Goal: Information Seeking & Learning: Learn about a topic

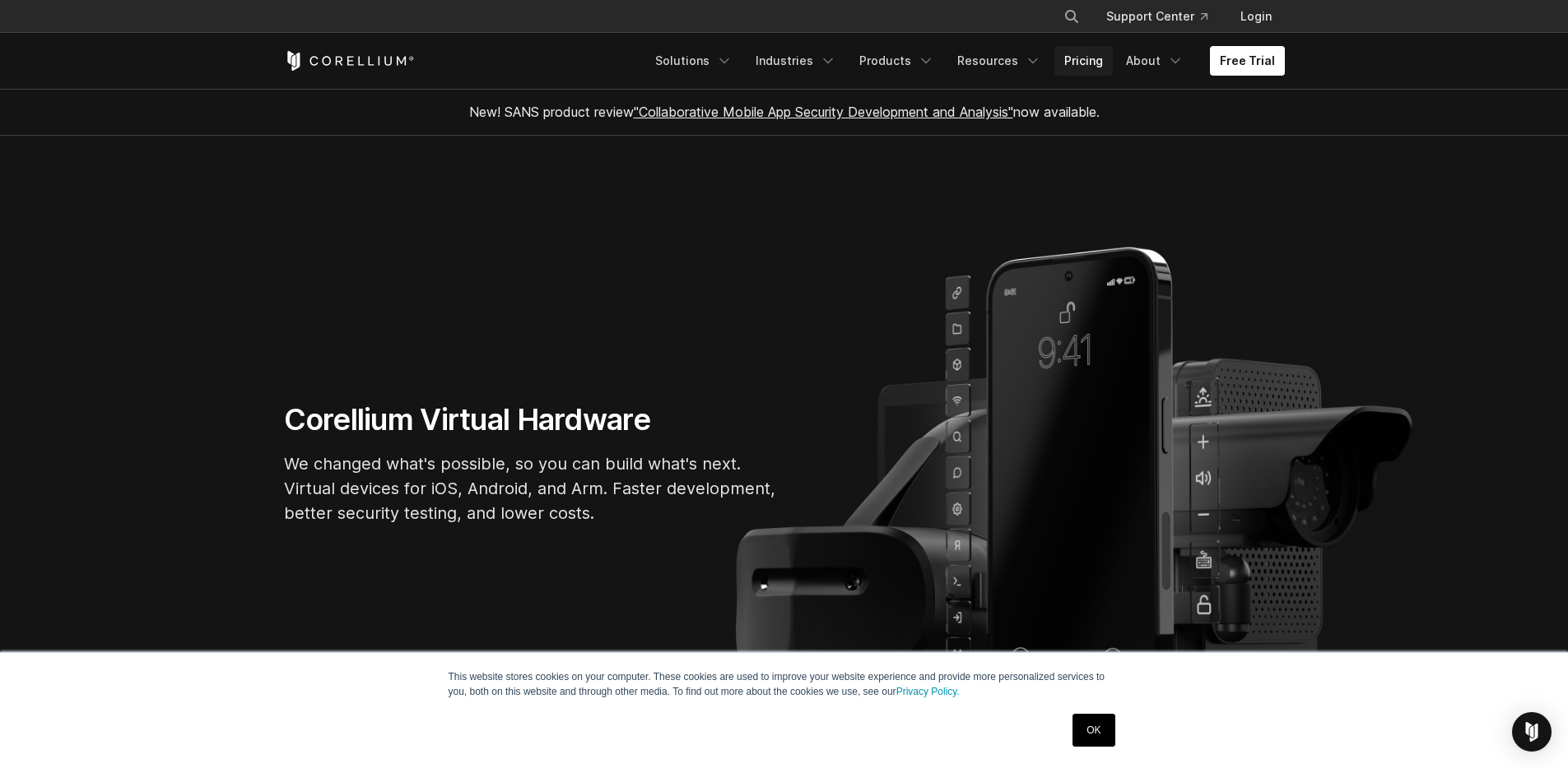
click at [1084, 68] on link "Pricing" at bounding box center [1084, 61] width 59 height 29
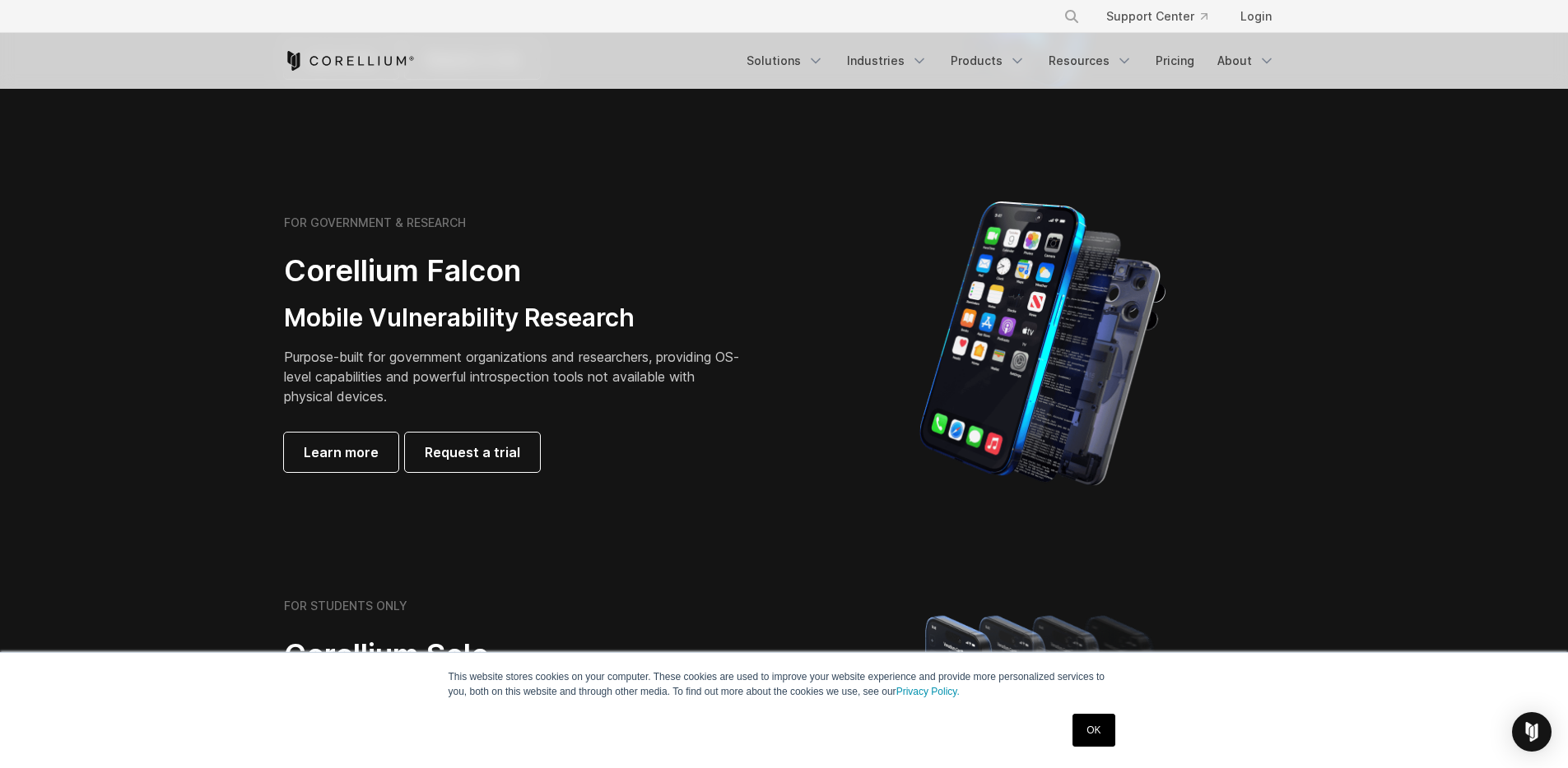
scroll to position [663, 0]
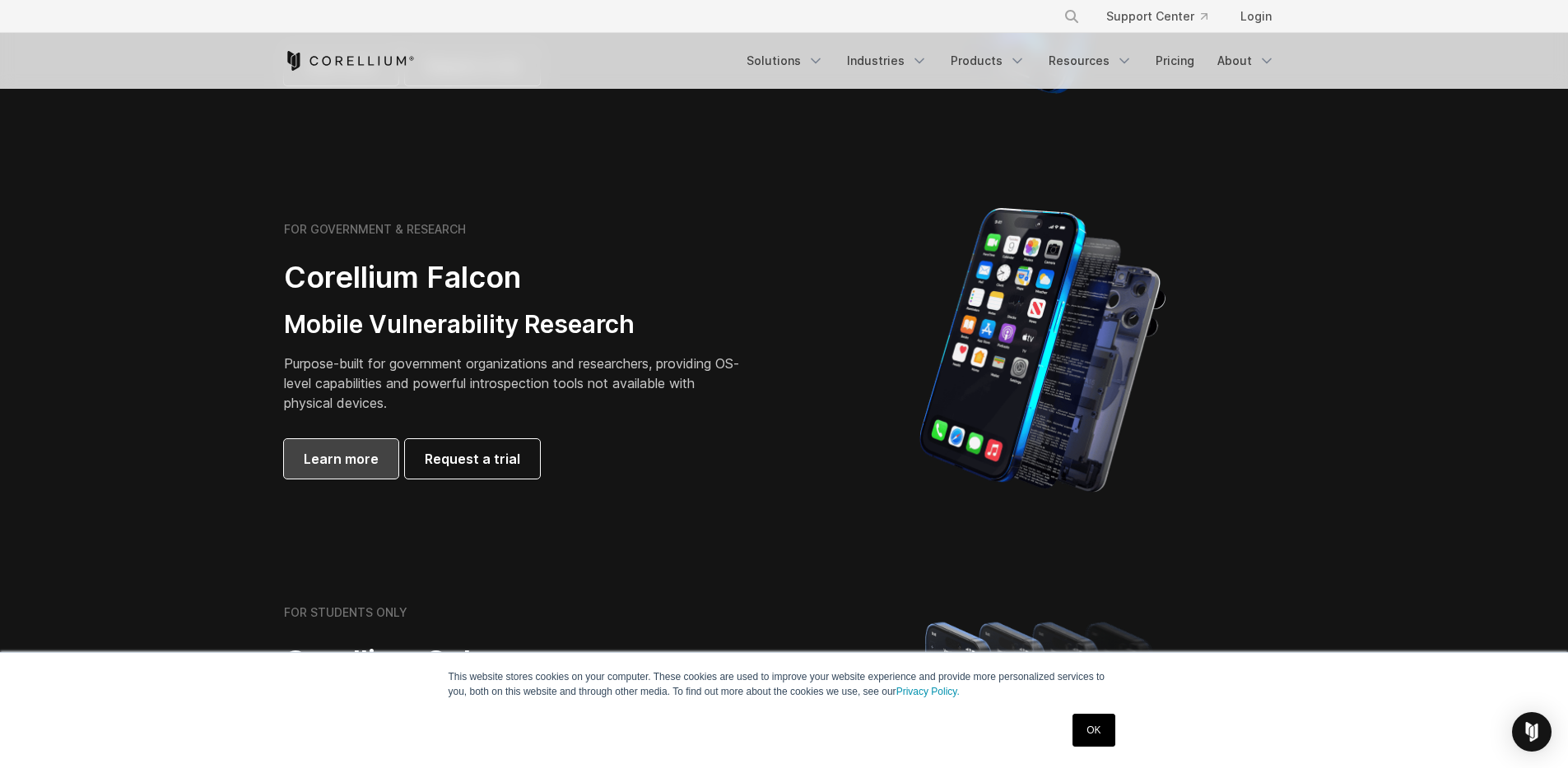
click at [363, 465] on span "Learn more" at bounding box center [341, 459] width 75 height 20
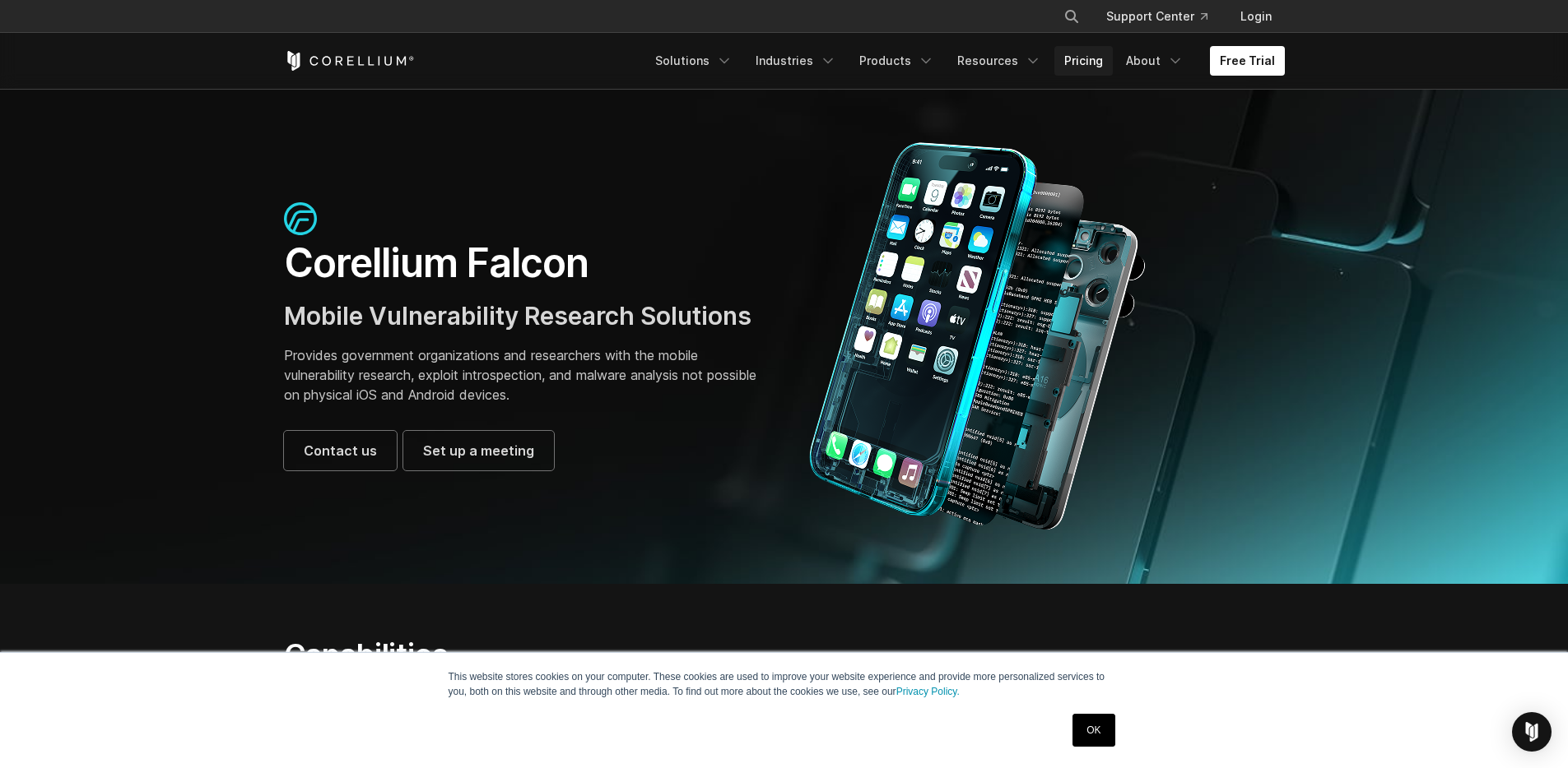
click at [1102, 64] on link "Pricing" at bounding box center [1084, 61] width 59 height 29
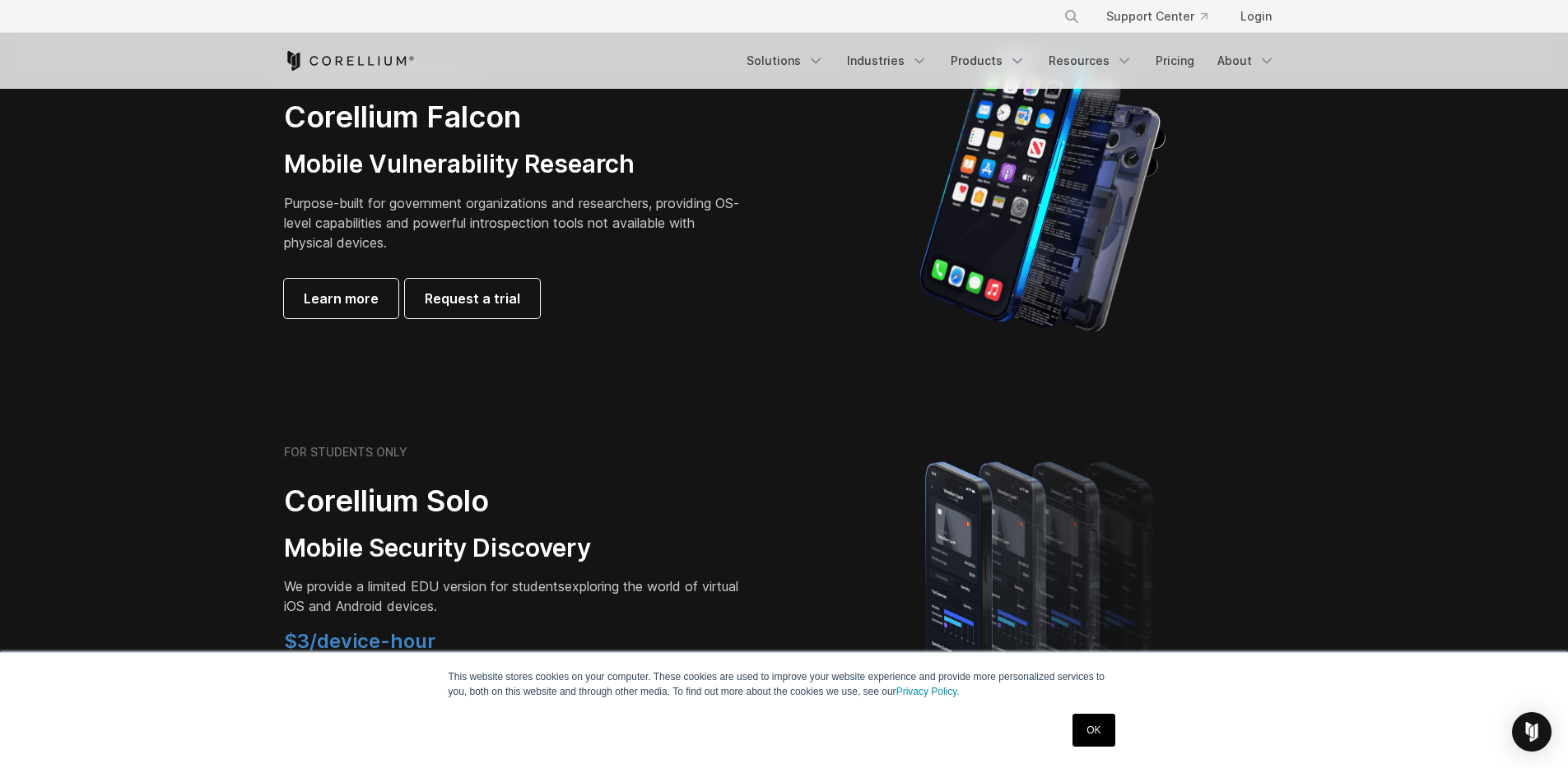
scroll to position [263, 0]
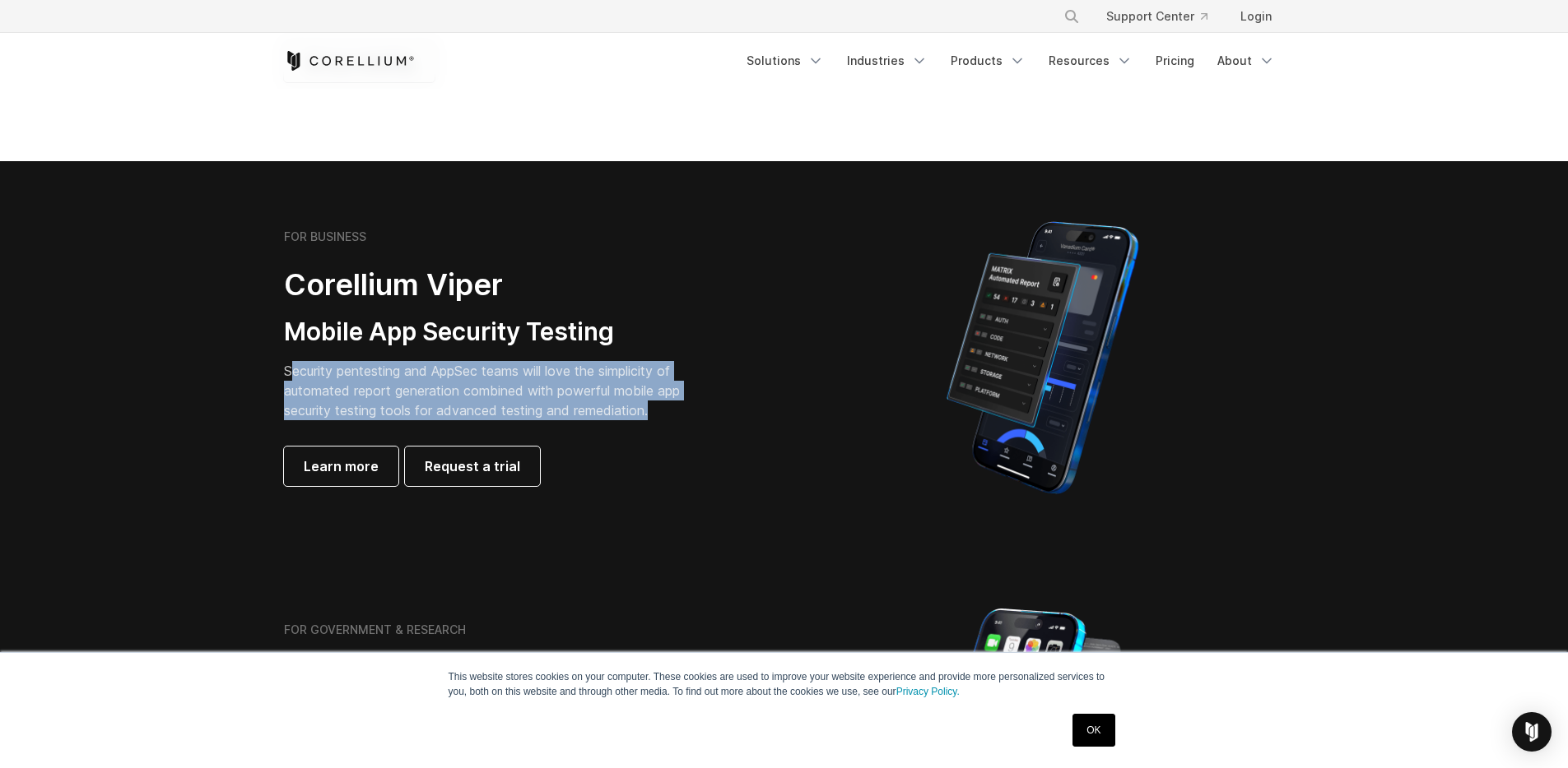
drag, startPoint x: 292, startPoint y: 369, endPoint x: 667, endPoint y: 403, distance: 376.5
click at [667, 403] on p "Security pentesting and AppSec teams will love the simplicity of automated repo…" at bounding box center [494, 390] width 421 height 60
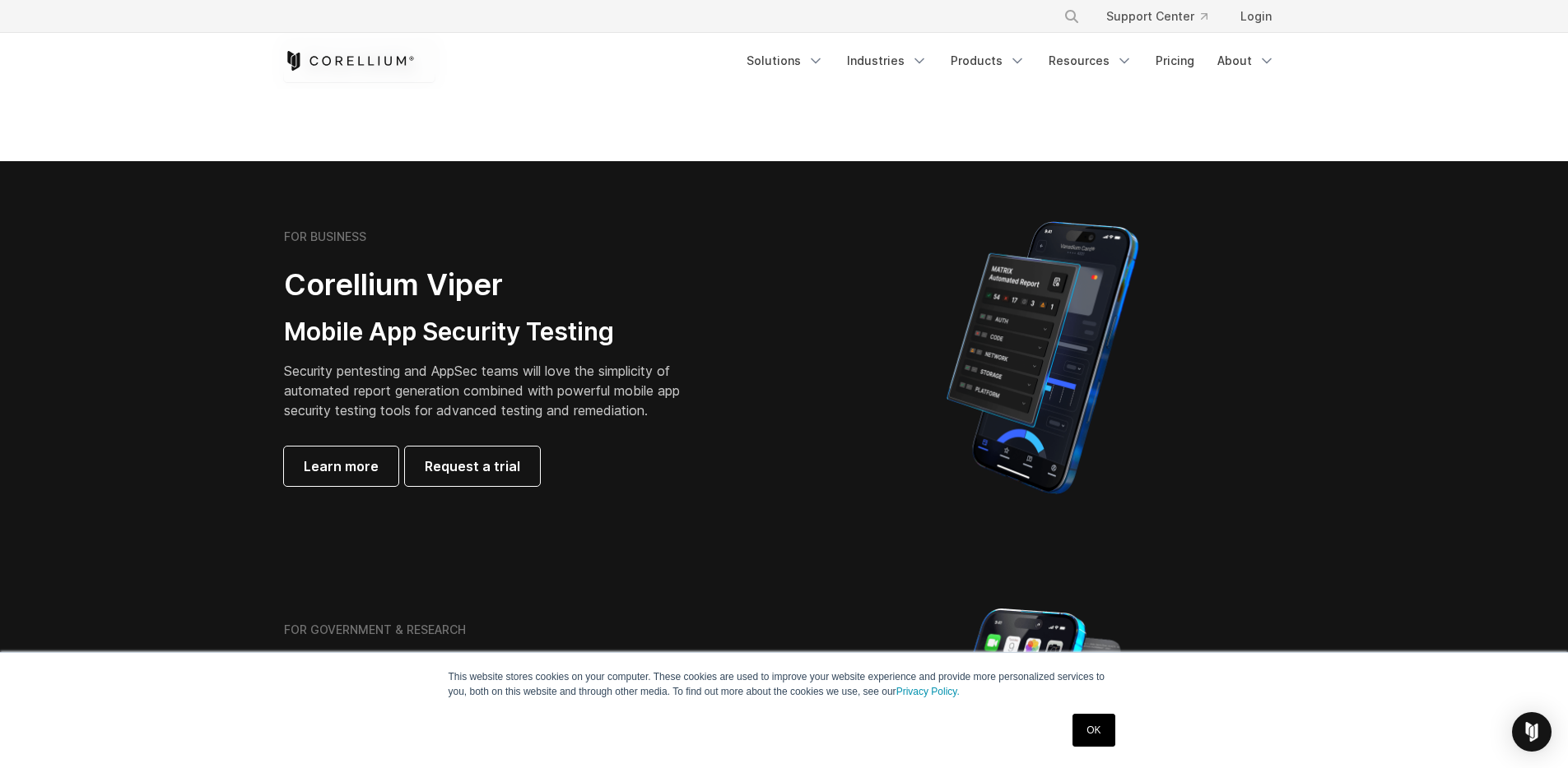
click at [495, 401] on p "Security pentesting and AppSec teams will love the simplicity of automated repo…" at bounding box center [494, 390] width 421 height 60
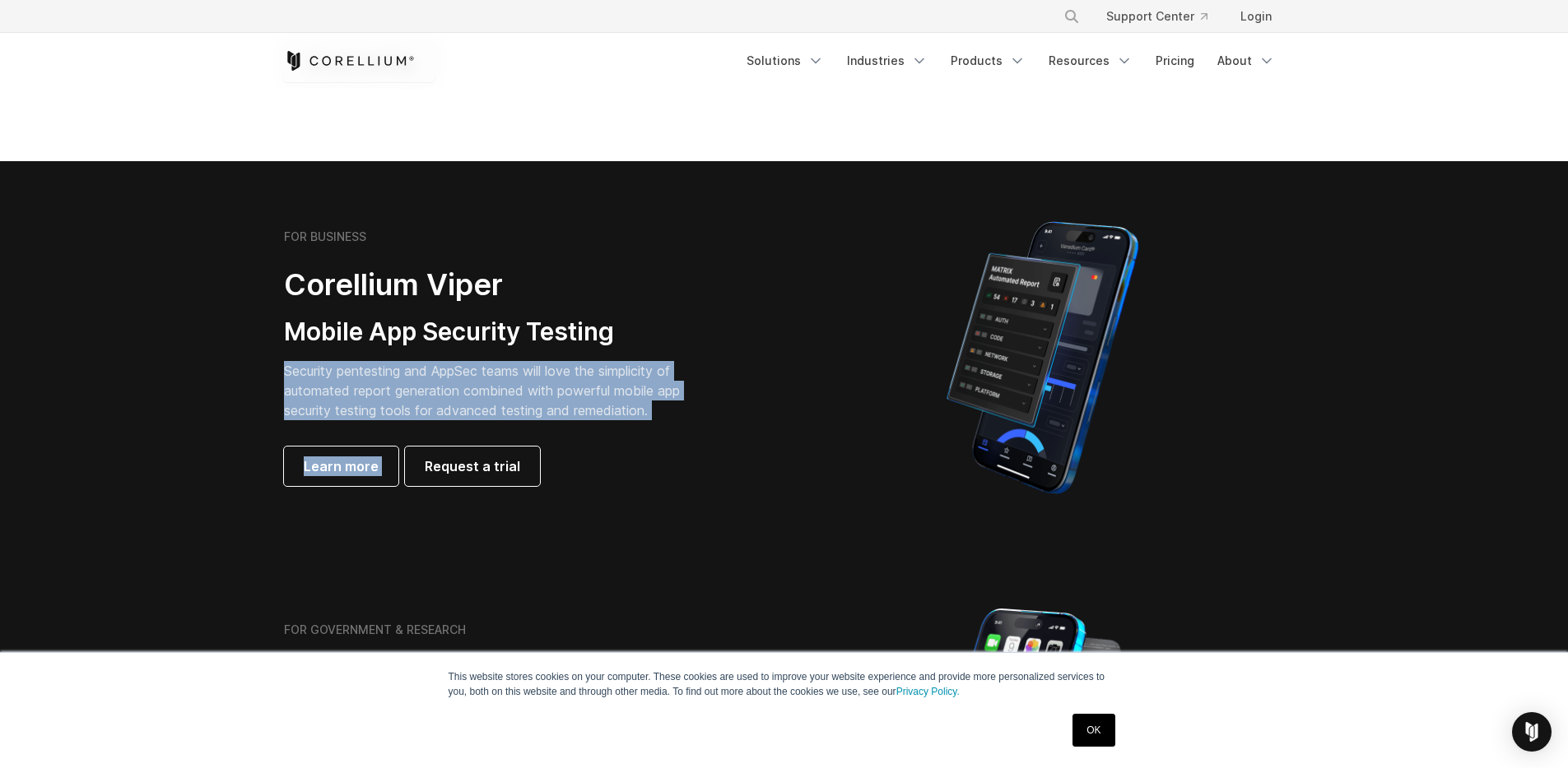
drag, startPoint x: 286, startPoint y: 371, endPoint x: 683, endPoint y: 424, distance: 400.5
click at [683, 424] on div "FOR BUSINESS Corellium Viper Mobile App Security Testing Security pentesting an…" at bounding box center [514, 358] width 461 height 256
click at [679, 424] on div "FOR BUSINESS Corellium Viper Mobile App Security Testing Security pentesting an…" at bounding box center [514, 358] width 461 height 256
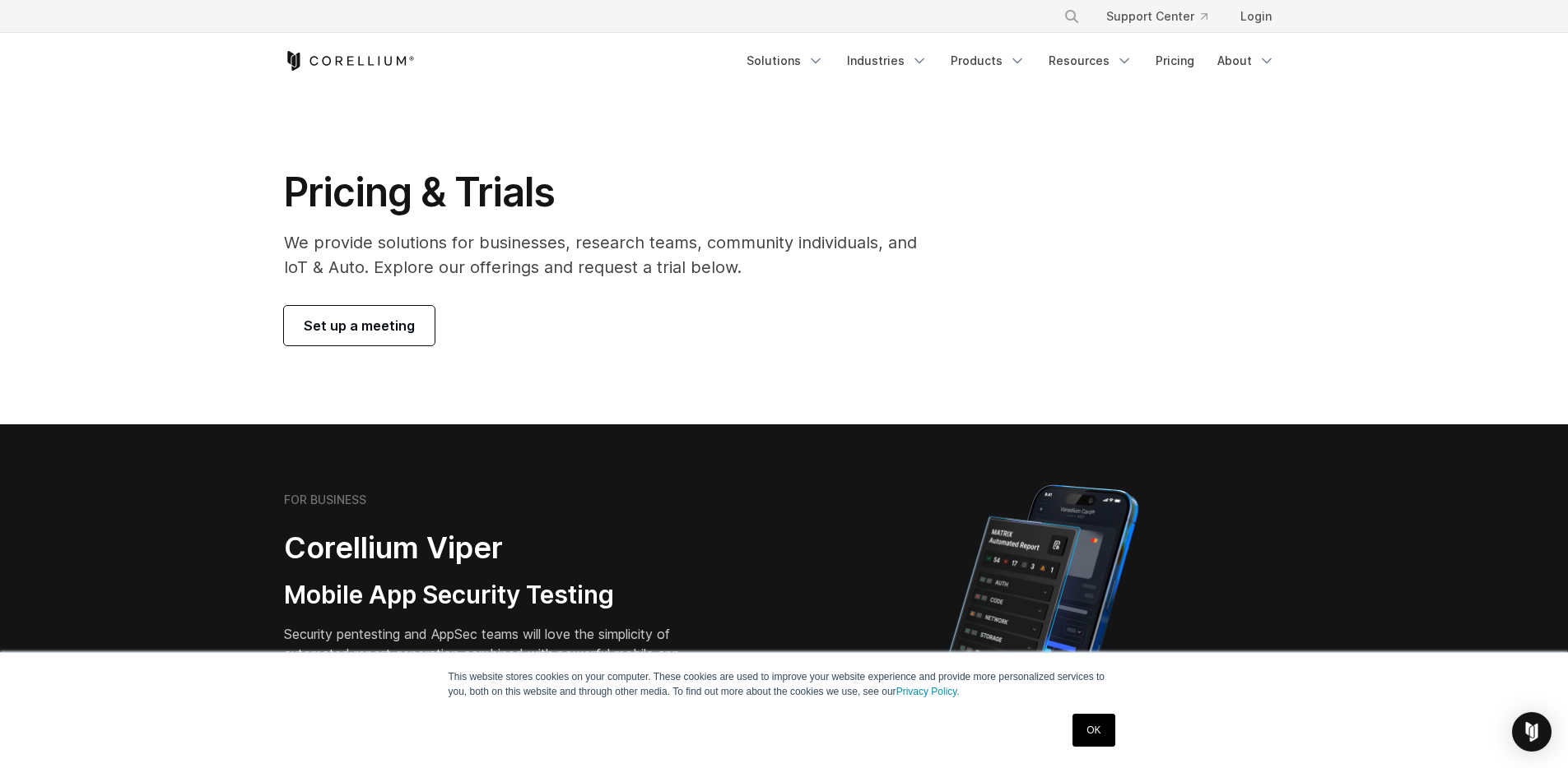
scroll to position [562, 0]
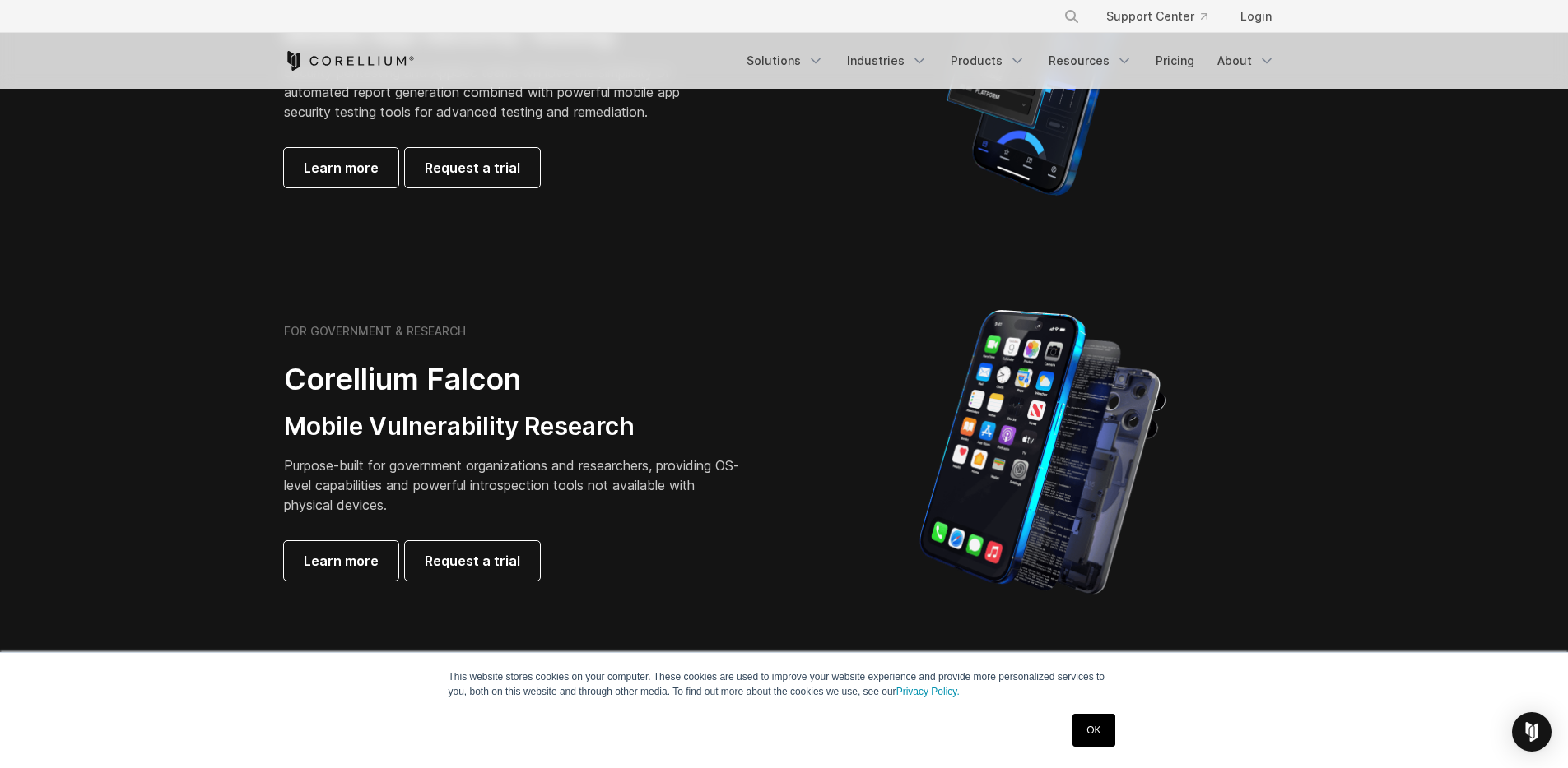
click at [283, 312] on div "FOR GOVERNMENT & RESEARCH Corellium Falcon Mobile Vulnerability Research Purpos…" at bounding box center [784, 452] width 1034 height 288
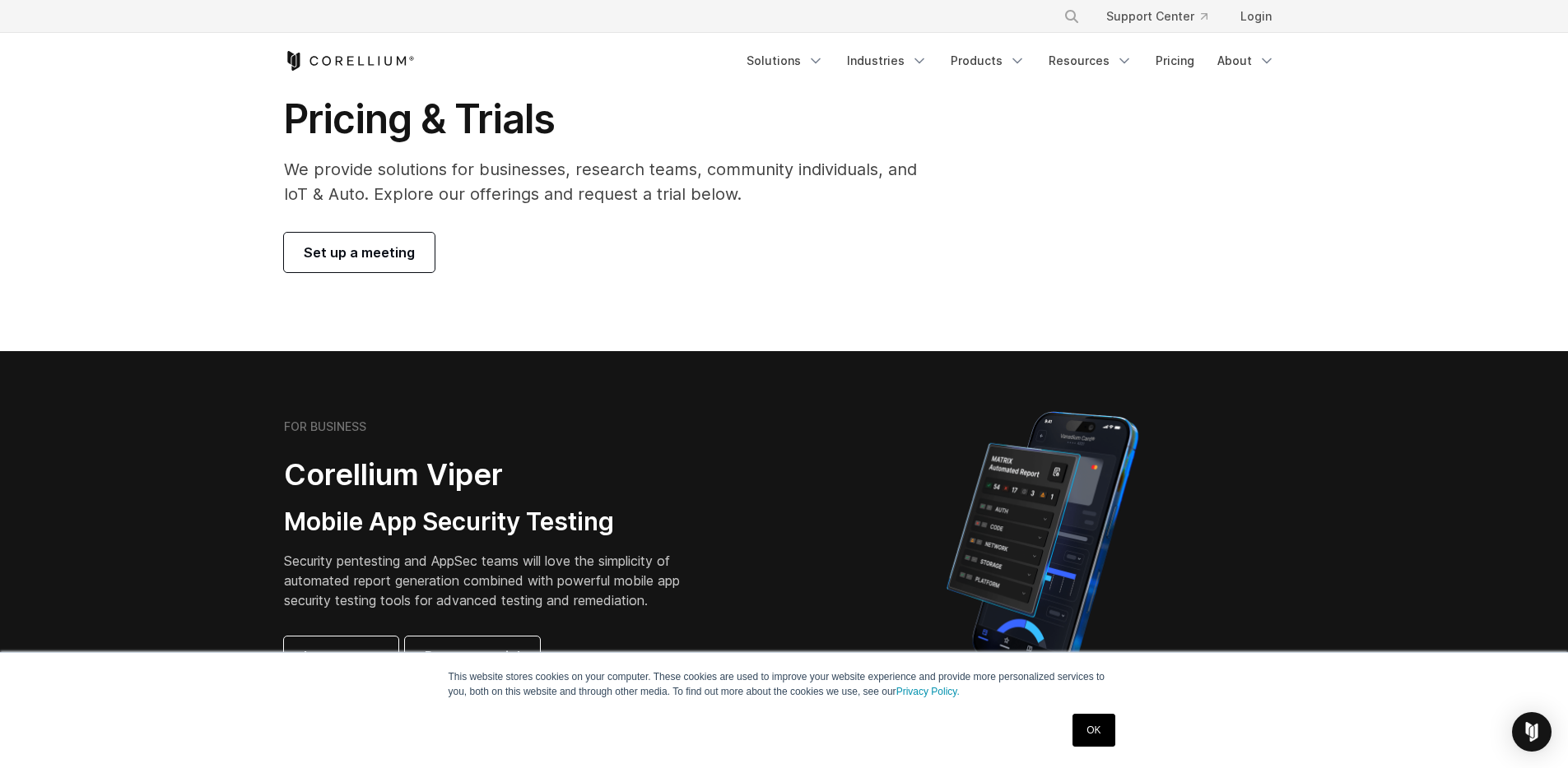
scroll to position [0, 0]
